Goal: Information Seeking & Learning: Learn about a topic

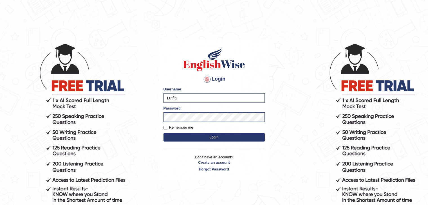
click at [205, 140] on button "Login" at bounding box center [213, 137] width 101 height 8
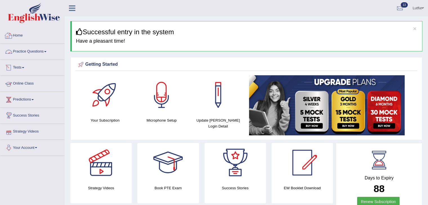
click at [27, 49] on link "Practice Questions" at bounding box center [32, 51] width 64 height 14
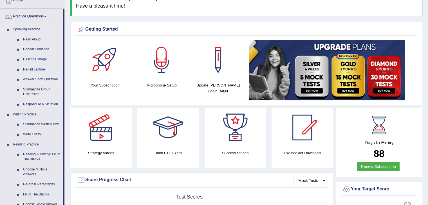
scroll to position [84, 0]
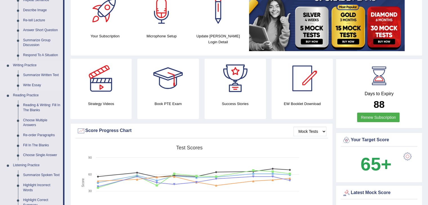
click at [37, 84] on link "Write Essay" at bounding box center [42, 85] width 42 height 10
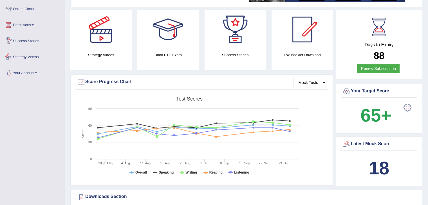
scroll to position [384, 0]
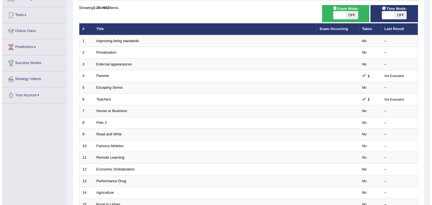
scroll to position [56, 0]
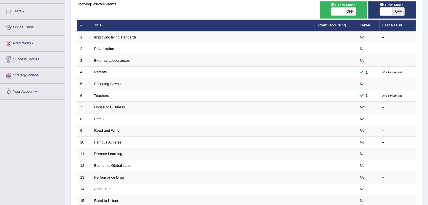
click at [347, 14] on span "OFF" at bounding box center [349, 12] width 12 height 8
checkbox input "true"
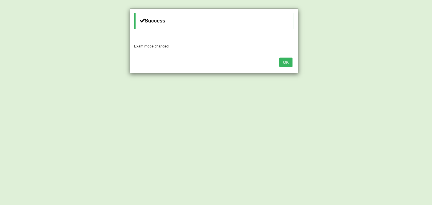
click at [291, 62] on button "OK" at bounding box center [285, 63] width 13 height 10
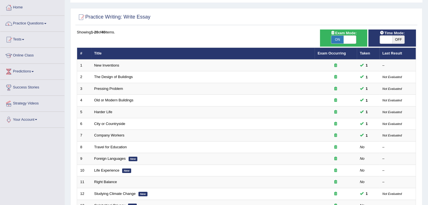
click at [398, 40] on span "OFF" at bounding box center [398, 40] width 12 height 8
checkbox input "true"
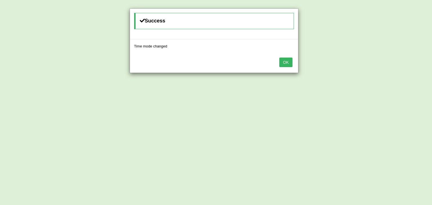
click at [288, 67] on button "OK" at bounding box center [285, 63] width 13 height 10
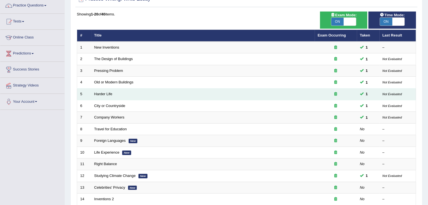
scroll to position [84, 0]
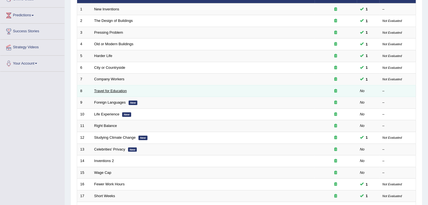
click at [111, 90] on link "Travel for Education" at bounding box center [110, 91] width 33 height 4
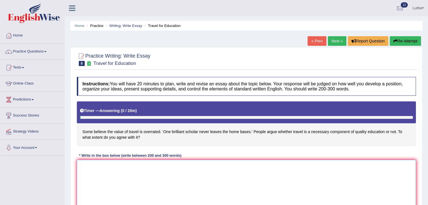
click at [91, 172] on textarea at bounding box center [246, 187] width 339 height 55
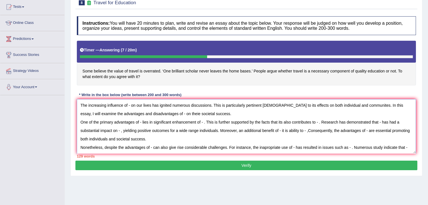
scroll to position [5, 0]
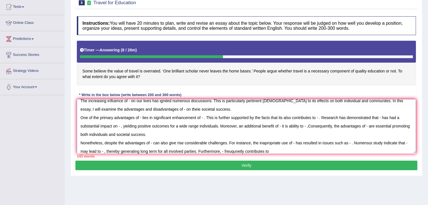
click at [231, 150] on textarea "The increasing influence of - on our lives has ignited numerous discussions. Th…" at bounding box center [246, 126] width 339 height 55
click at [237, 151] on textarea "The increasing influence of - on our lives has ignited numerous discussions. Th…" at bounding box center [246, 126] width 339 height 55
click at [271, 151] on textarea "The increasing influence of - on our lives has ignited numerous discussions. Th…" at bounding box center [246, 126] width 339 height 55
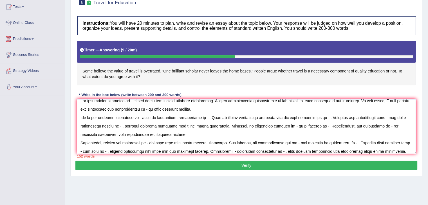
scroll to position [13, 0]
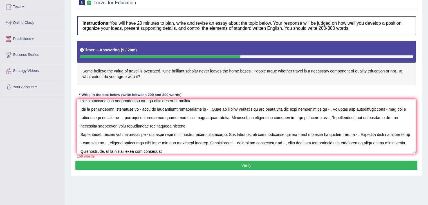
click at [271, 151] on textarea at bounding box center [246, 126] width 339 height 55
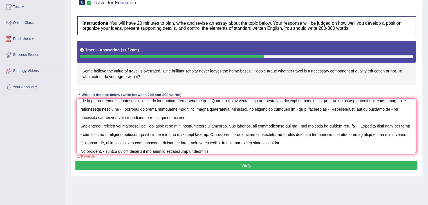
click at [271, 151] on textarea at bounding box center [246, 126] width 339 height 55
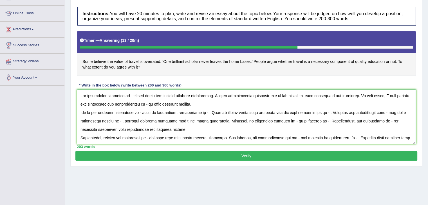
scroll to position [61, 0]
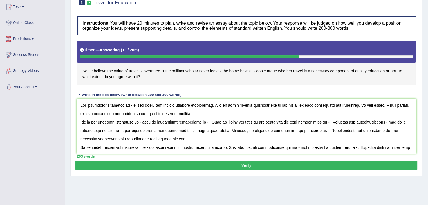
click at [405, 105] on textarea at bounding box center [246, 126] width 339 height 55
click at [129, 105] on textarea at bounding box center [246, 126] width 339 height 55
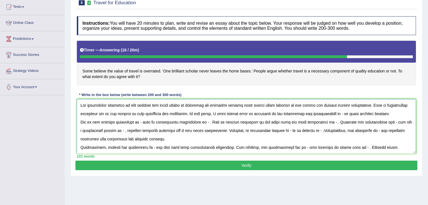
drag, startPoint x: 129, startPoint y: 105, endPoint x: 287, endPoint y: 108, distance: 157.8
click at [287, 108] on textarea at bounding box center [246, 126] width 339 height 55
click at [141, 122] on textarea at bounding box center [246, 126] width 339 height 55
paste textarea "some believe the value travel is overrated one briliant scholar never leaves th…"
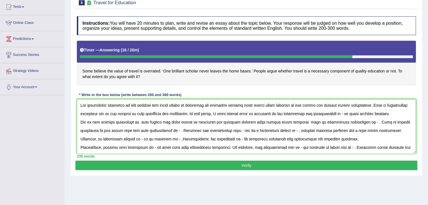
click at [212, 131] on textarea at bounding box center [246, 126] width 339 height 55
paste textarea "some believe the value travel is overrated one briliant scholar never leaves th…"
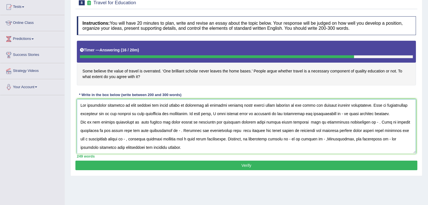
scroll to position [89, 0]
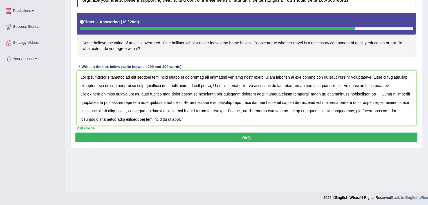
click at [261, 111] on textarea at bounding box center [246, 98] width 339 height 55
paste textarea "some believe the value travel is overrated one briliant scholar never leaves th…"
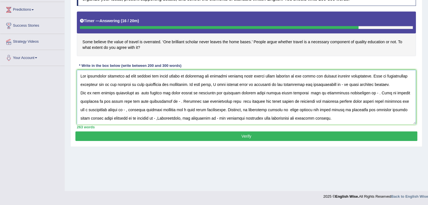
scroll to position [28, 0]
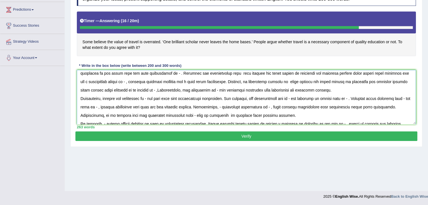
click at [185, 90] on textarea at bounding box center [246, 97] width 339 height 55
paste textarea "some believe the value travel is overrated one briliant scholar never leaves th…"
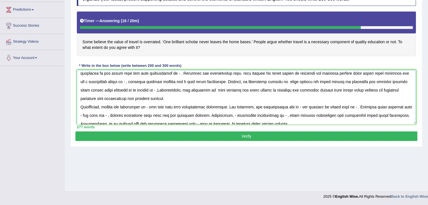
click at [152, 107] on textarea at bounding box center [246, 97] width 339 height 55
paste textarea "some believe the value travel is overrated one briliant scholar never leaves th…"
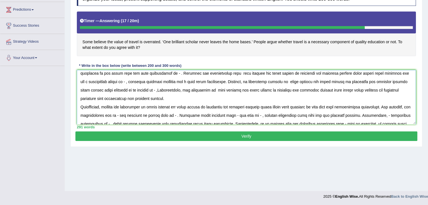
click at [140, 116] on textarea at bounding box center [246, 97] width 339 height 55
paste textarea "some believe the value travel is overrated one briliant scholar never leaves th…"
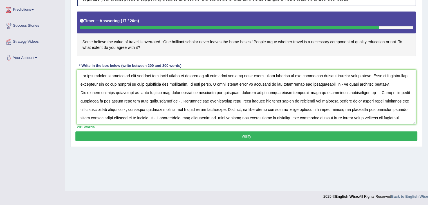
scroll to position [0, 0]
click at [151, 76] on textarea at bounding box center [246, 97] width 339 height 55
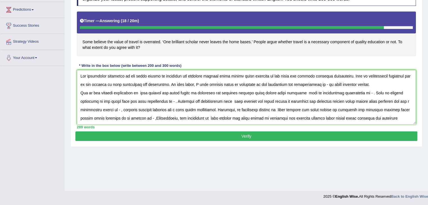
click at [403, 76] on textarea at bounding box center [246, 97] width 339 height 55
drag, startPoint x: 129, startPoint y: 75, endPoint x: 209, endPoint y: 79, distance: 80.6
click at [209, 79] on textarea at bounding box center [246, 97] width 339 height 55
click at [203, 78] on textarea at bounding box center [246, 97] width 339 height 55
click at [229, 76] on textarea at bounding box center [246, 97] width 339 height 55
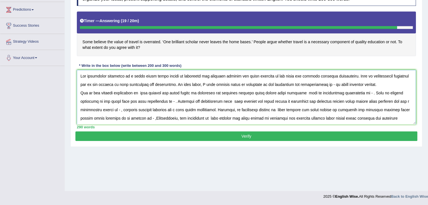
click at [130, 75] on textarea at bounding box center [246, 97] width 339 height 55
click at [234, 75] on textarea at bounding box center [246, 97] width 339 height 55
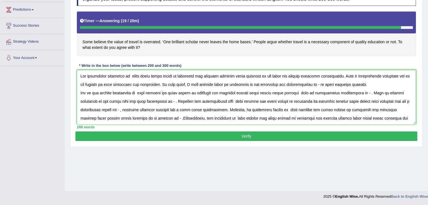
type textarea "The increasing influence of never lethe value travel is overrated one briliant …"
click at [248, 135] on button "Verify" at bounding box center [246, 137] width 342 height 10
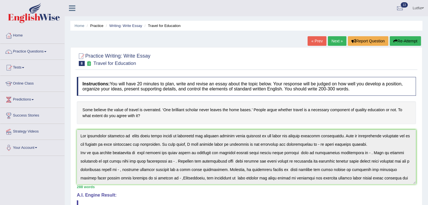
click at [331, 39] on link "Next »" at bounding box center [337, 41] width 19 height 10
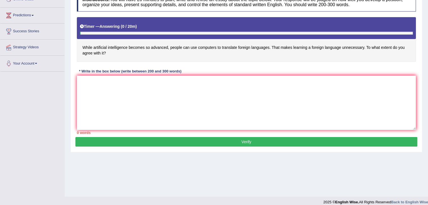
scroll to position [84, 0]
click at [93, 82] on textarea at bounding box center [246, 103] width 339 height 55
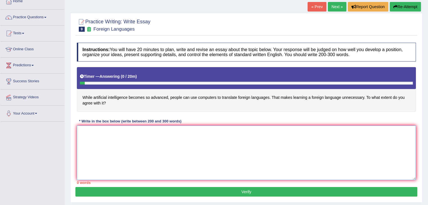
scroll to position [0, 0]
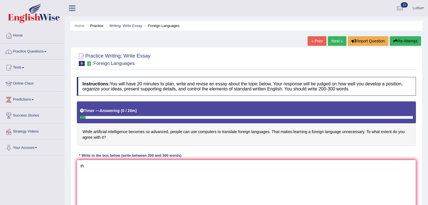
type textarea "t"
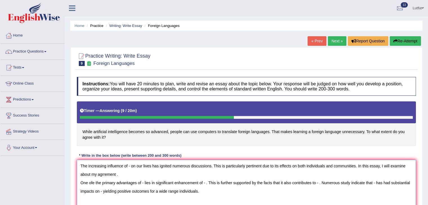
type textarea "The increasing influence of - on our lives has ignited numerous discussions. Th…"
click at [65, 172] on div "Home Practice Writing: Write Essay Foreign Languages « Prev Next » Report Quest…" at bounding box center [246, 140] width 363 height 281
click at [38, 53] on link "Practice Questions" at bounding box center [32, 51] width 64 height 14
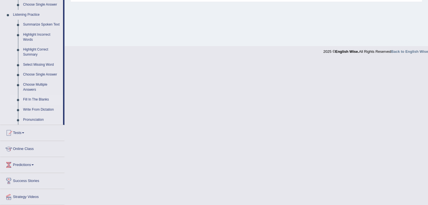
scroll to position [251, 0]
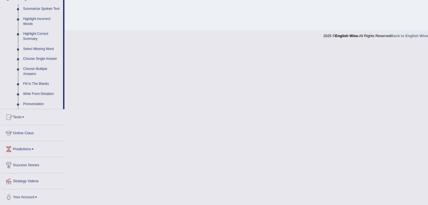
click at [20, 116] on link "Tests" at bounding box center [32, 116] width 64 height 14
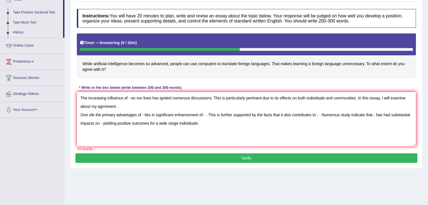
scroll to position [62, 0]
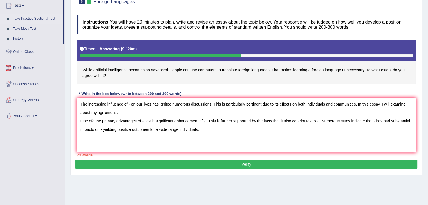
click at [36, 17] on link "Take Practice Sectional Test" at bounding box center [36, 19] width 53 height 10
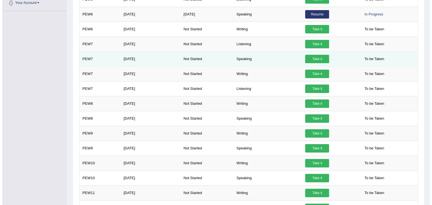
scroll to position [213, 0]
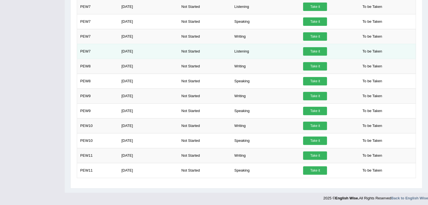
click at [314, 49] on link "Take it" at bounding box center [315, 51] width 24 height 8
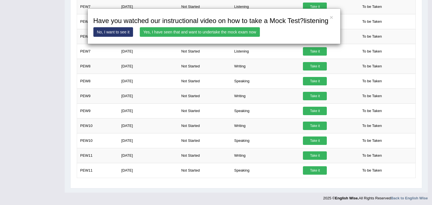
click at [191, 35] on link "Yes, I have seen that and want to undertake the mock exam now" at bounding box center [200, 32] width 120 height 10
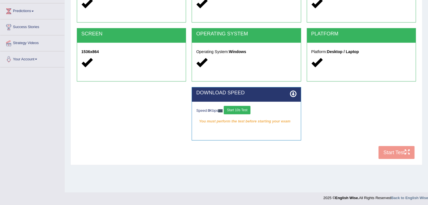
scroll to position [90, 0]
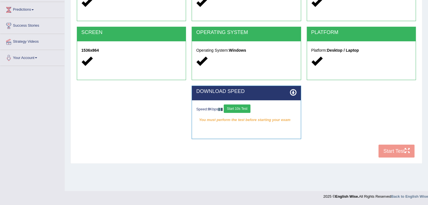
click at [239, 107] on button "Start 10s Test" at bounding box center [237, 109] width 27 height 8
click at [390, 152] on div "COOKIES Cookies Enabled JAVASCRIPT Javascript Enabled BROWSER Browser: Chrome S…" at bounding box center [246, 64] width 342 height 193
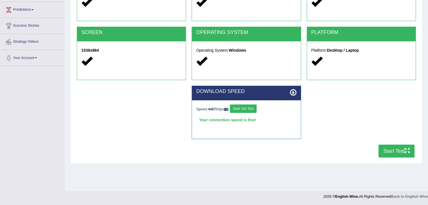
click at [398, 151] on button "Start Test" at bounding box center [396, 151] width 36 height 13
